Goal: Navigation & Orientation: Find specific page/section

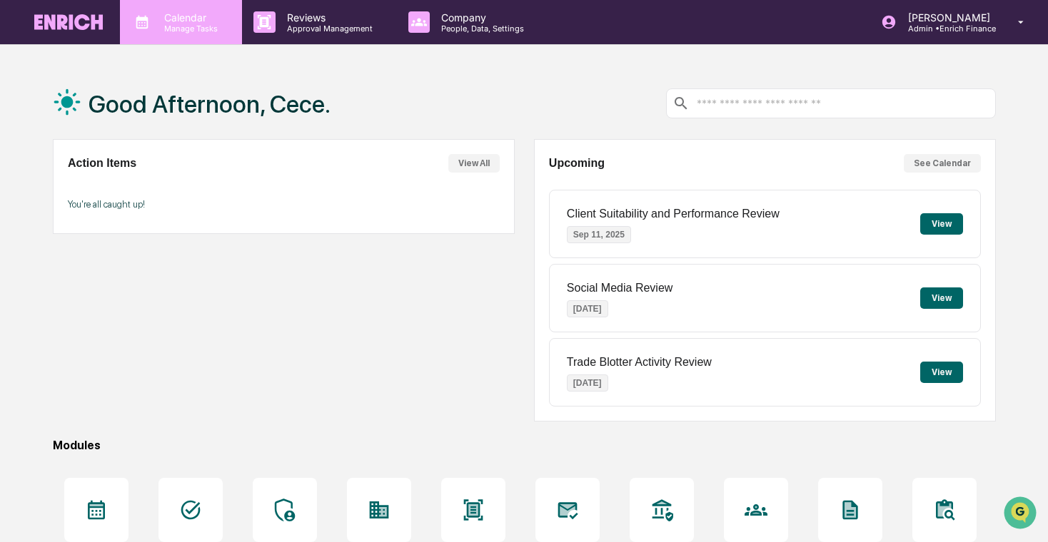
click at [210, 22] on p "Calendar" at bounding box center [189, 17] width 72 height 12
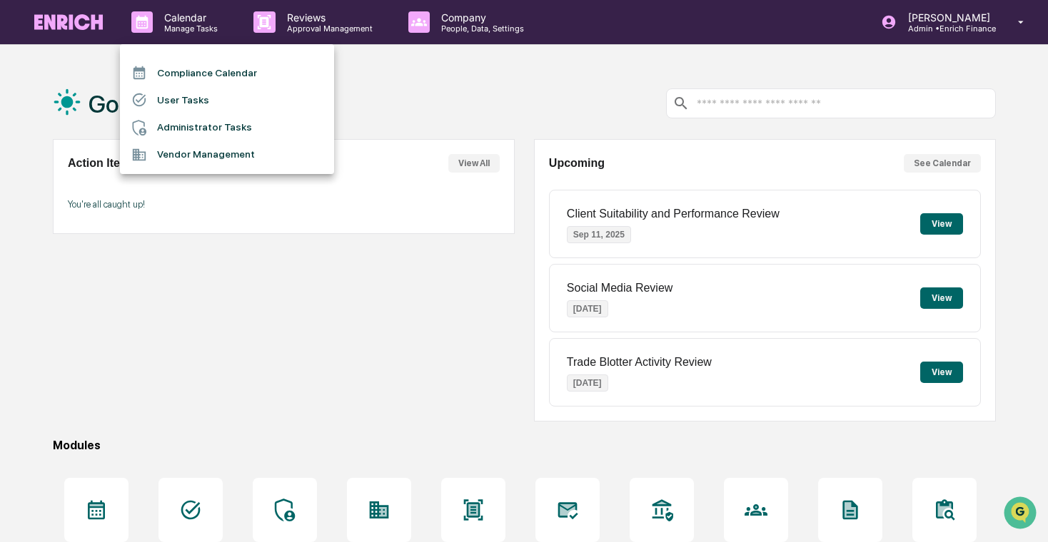
click at [234, 101] on li "User Tasks" at bounding box center [227, 99] width 214 height 27
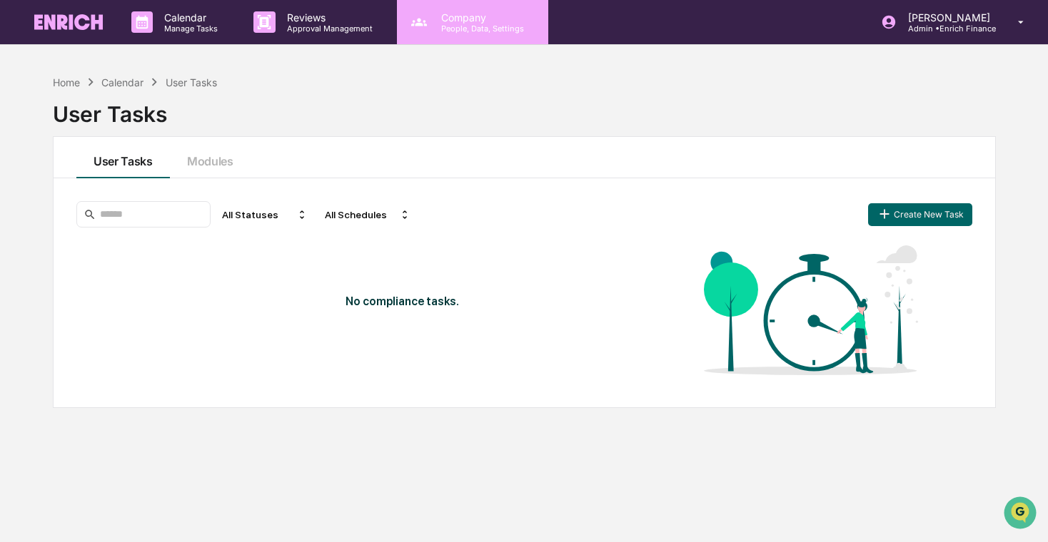
click at [425, 26] on icon at bounding box center [418, 21] width 21 height 21
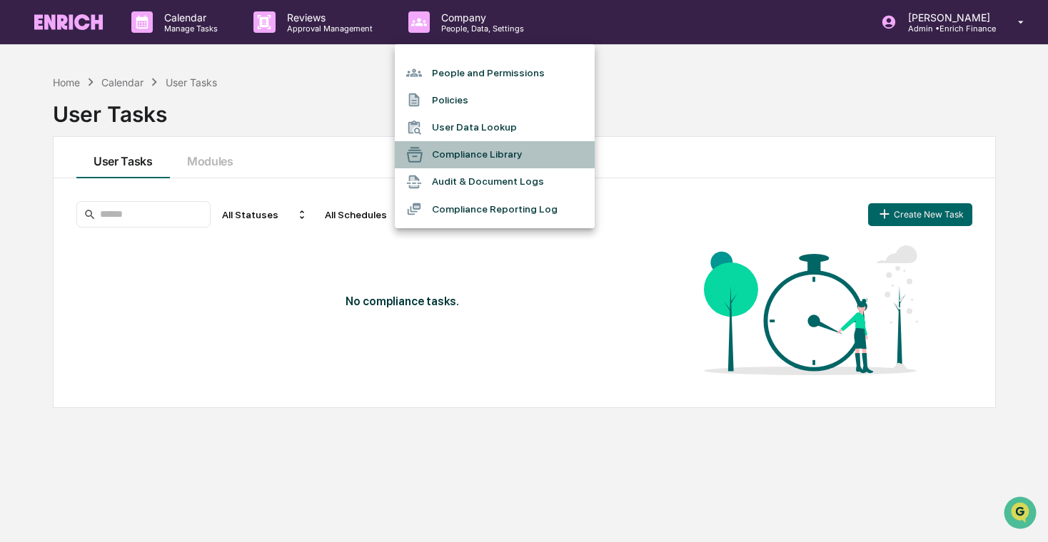
click at [473, 158] on li "Compliance Library" at bounding box center [495, 154] width 200 height 27
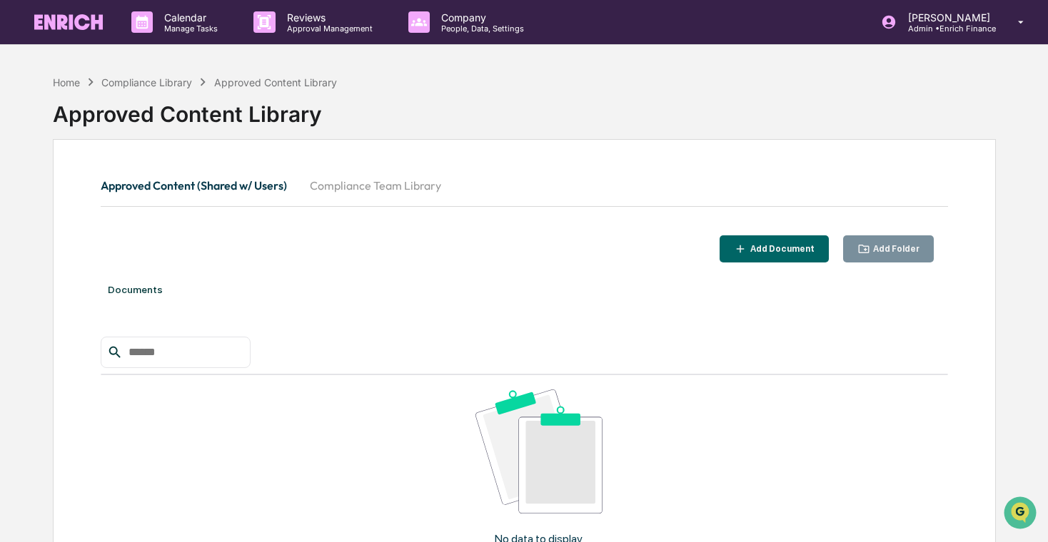
click at [380, 172] on button "Compliance Team Library" at bounding box center [375, 185] width 154 height 34
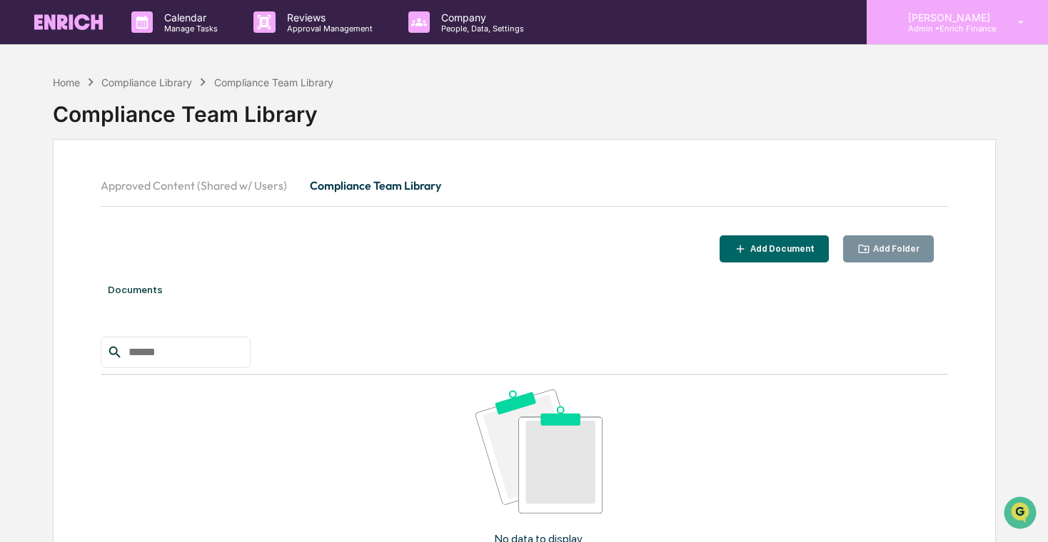
click at [943, 24] on p "Admin • Enrich Finance" at bounding box center [946, 29] width 101 height 10
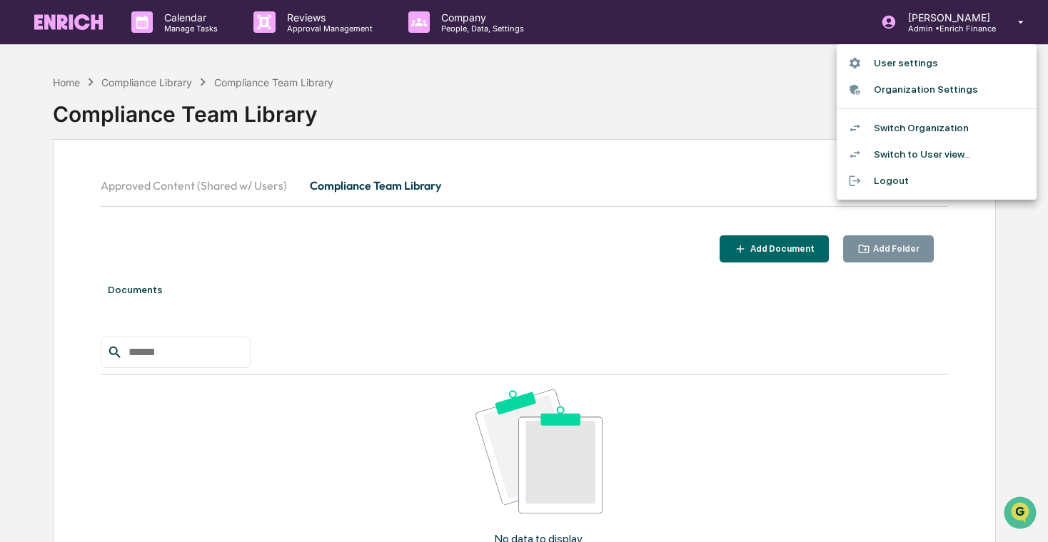
click at [948, 128] on li "Switch Organization" at bounding box center [936, 128] width 200 height 26
